Goal: Transaction & Acquisition: Purchase product/service

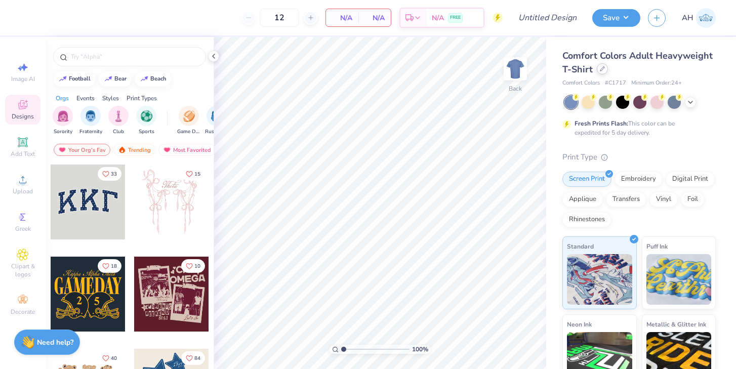
click at [602, 67] on icon at bounding box center [602, 68] width 5 height 5
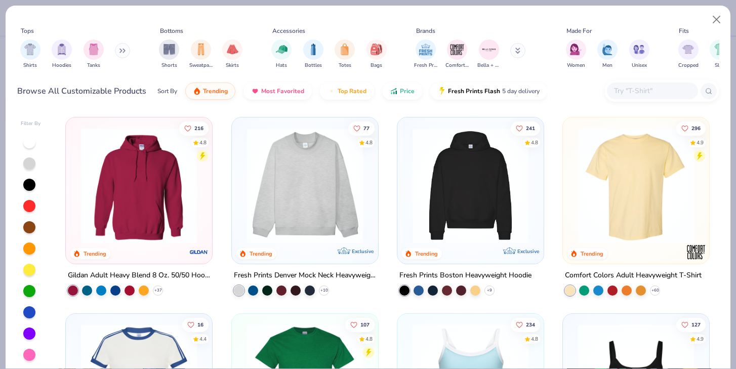
click at [656, 96] on input "text" at bounding box center [652, 91] width 78 height 12
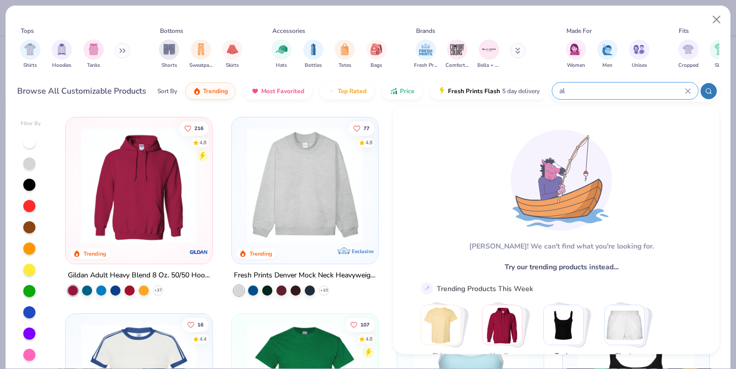
type input "a"
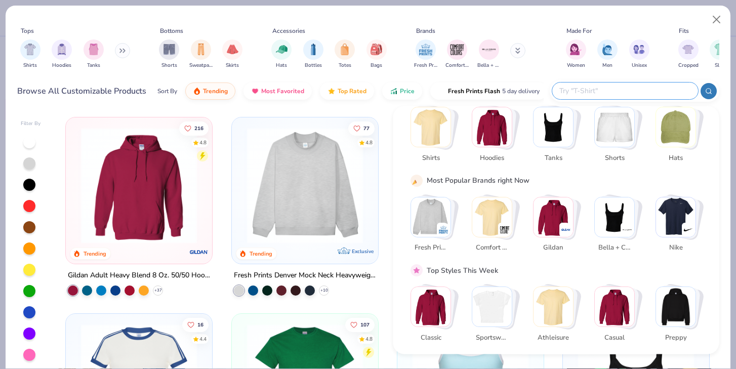
scroll to position [62, 0]
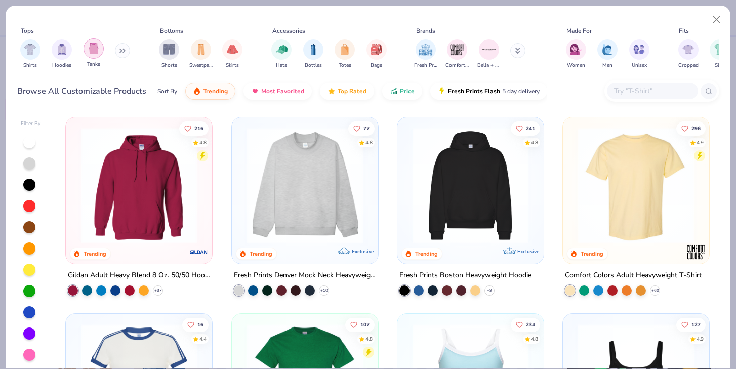
click at [90, 54] on img "filter for Tanks" at bounding box center [93, 49] width 11 height 12
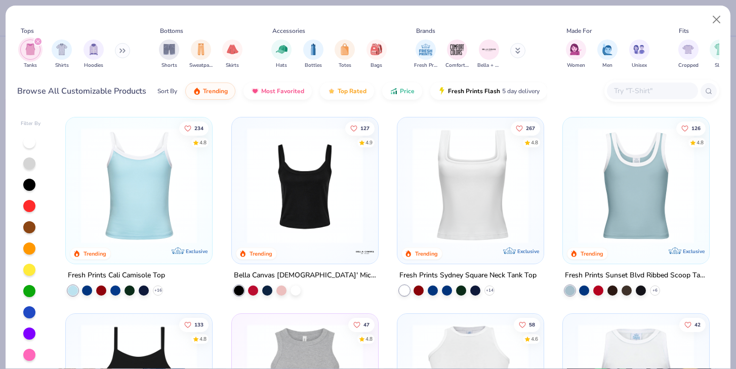
click at [518, 51] on icon at bounding box center [518, 51] width 5 height 6
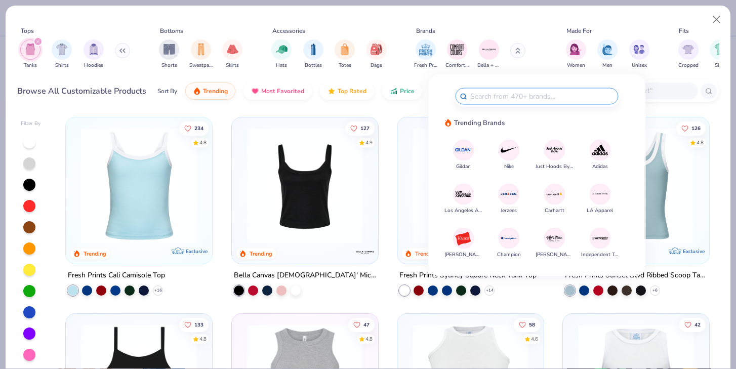
click at [508, 157] on img at bounding box center [509, 150] width 18 height 18
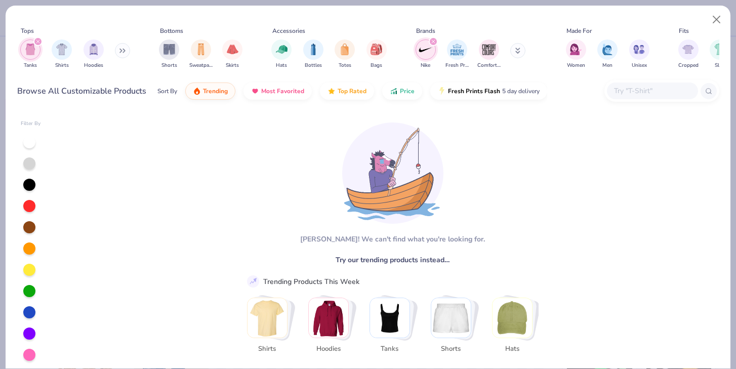
click at [520, 53] on icon at bounding box center [519, 53] width 4 height 2
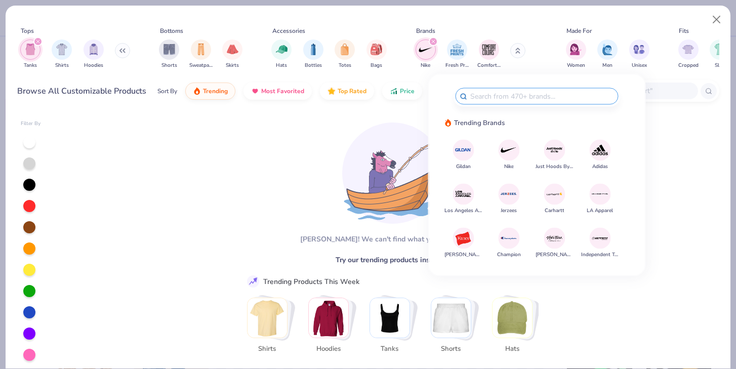
click at [600, 154] on img at bounding box center [601, 150] width 18 height 18
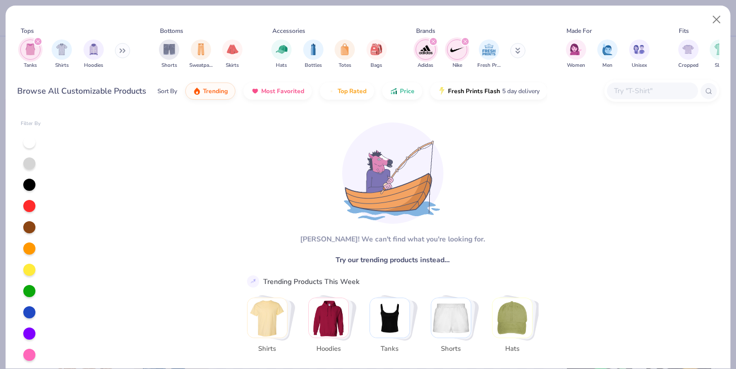
click at [517, 50] on icon at bounding box center [519, 50] width 4 height 2
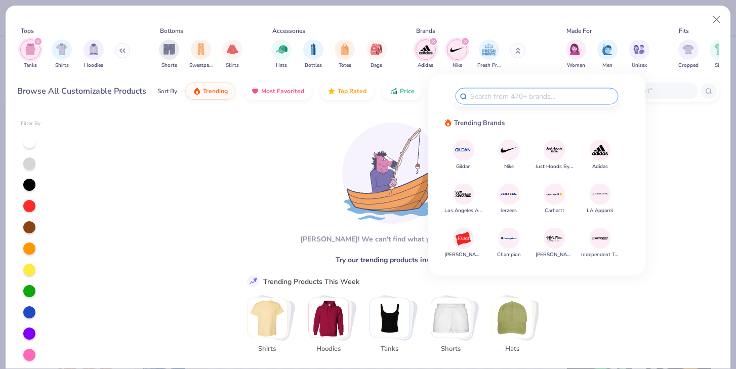
click at [509, 236] on img at bounding box center [509, 238] width 18 height 18
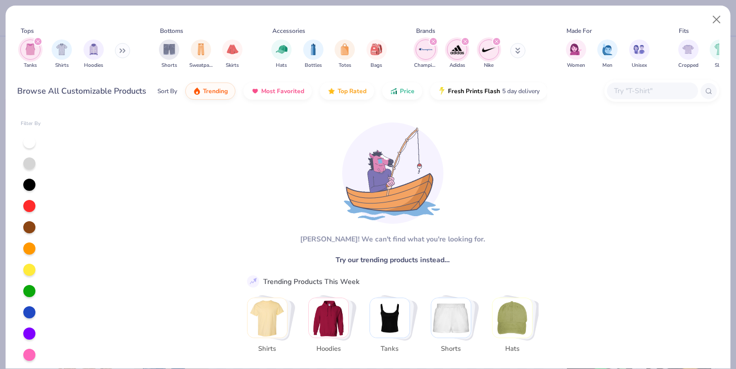
click at [434, 38] on div "filter for Champion" at bounding box center [433, 41] width 9 height 9
click at [434, 39] on div "filter for Adidas" at bounding box center [433, 41] width 9 height 9
click at [434, 40] on icon "filter for Nike" at bounding box center [434, 42] width 4 height 4
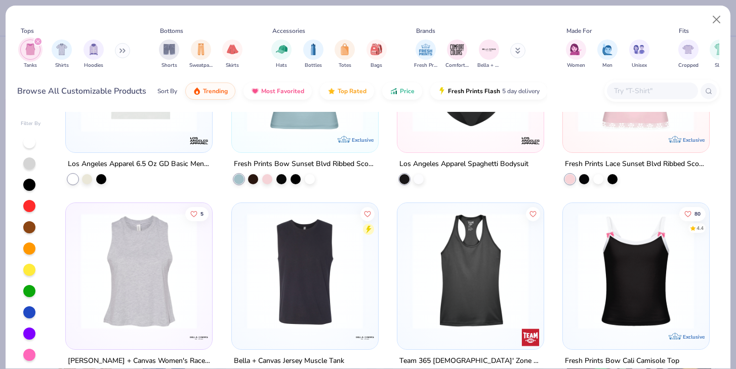
scroll to position [1096, 0]
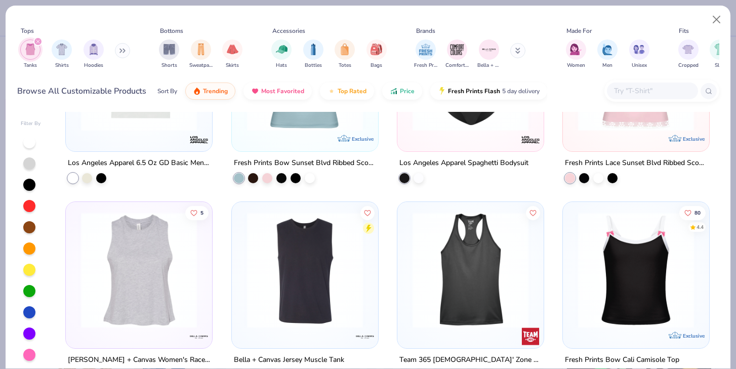
click at [465, 293] on img at bounding box center [471, 270] width 126 height 116
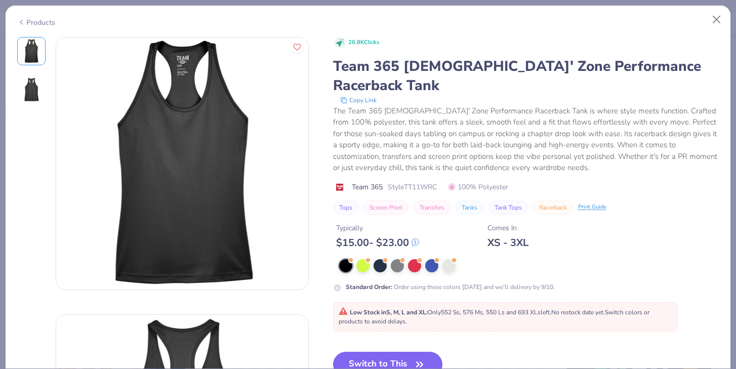
click at [566, 1] on div "Products 26.8K Clicks Team 365 [DEMOGRAPHIC_DATA]' Zone Performance Racerback T…" at bounding box center [368, 184] width 736 height 369
